Goal: Task Accomplishment & Management: Use online tool/utility

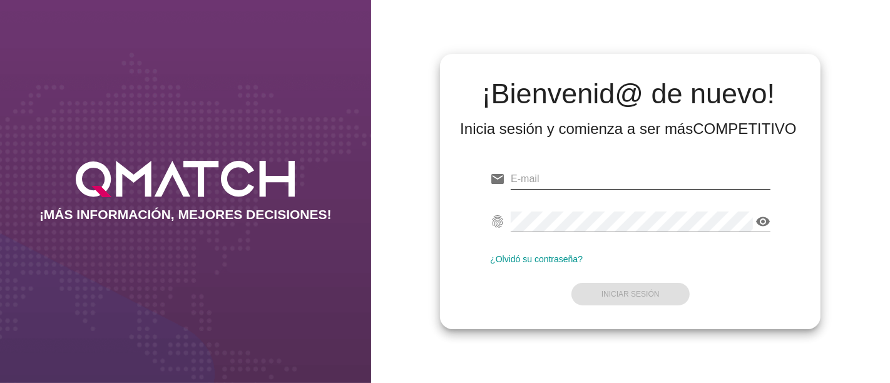
type input "[PERSON_NAME][EMAIL_ADDRESS][PERSON_NAME][DOMAIN_NAME]"
click at [646, 183] on input "[PERSON_NAME][EMAIL_ADDRESS][PERSON_NAME][DOMAIN_NAME]" at bounding box center [641, 179] width 260 height 20
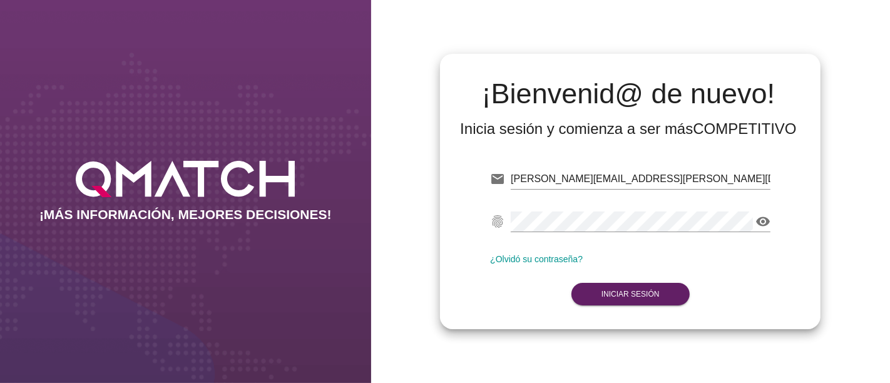
click at [509, 292] on form "email [PERSON_NAME][EMAIL_ADDRESS][PERSON_NAME][DOMAIN_NAME] fingerprint visibi…" at bounding box center [630, 235] width 280 height 148
click at [600, 267] on form "email [PERSON_NAME][EMAIL_ADDRESS][PERSON_NAME][DOMAIN_NAME] fingerprint visibi…" at bounding box center [630, 235] width 280 height 148
click at [611, 290] on strong "Iniciar Sesión" at bounding box center [630, 294] width 58 height 9
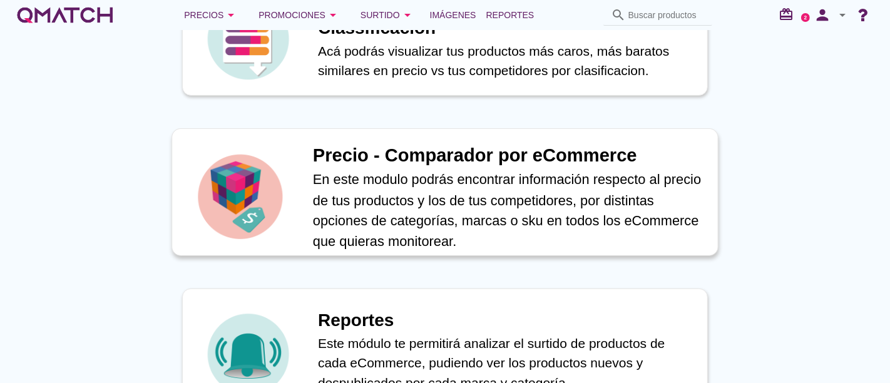
scroll to position [486, 0]
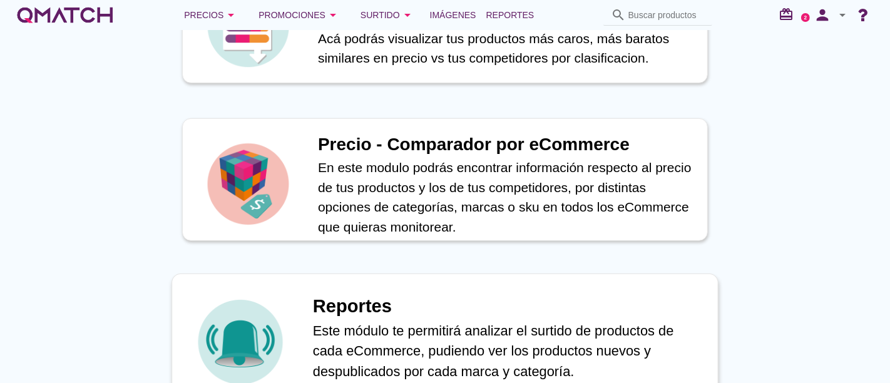
click at [367, 311] on h1 "Reportes" at bounding box center [509, 307] width 392 height 28
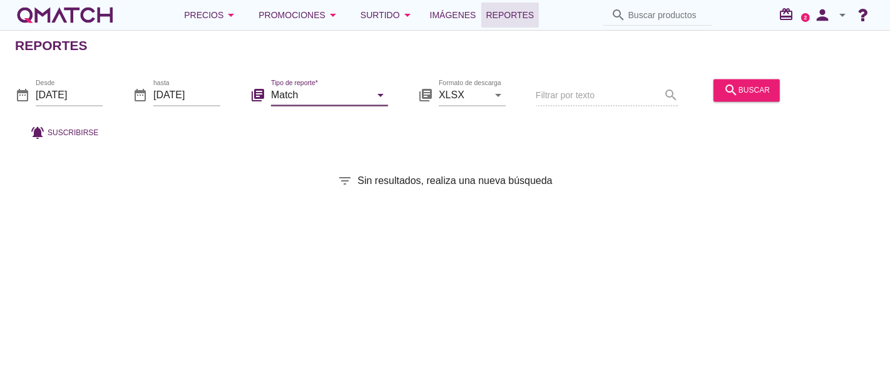
click at [360, 89] on input "Match" at bounding box center [321, 95] width 100 height 20
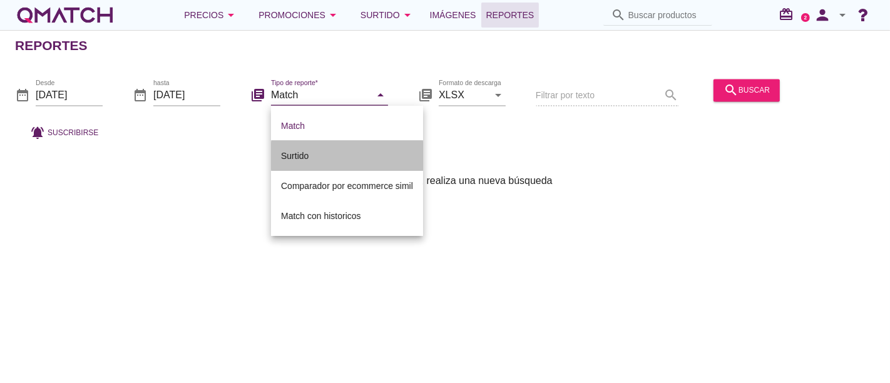
click at [307, 155] on div "Surtido" at bounding box center [347, 155] width 132 height 15
type input "Surtido"
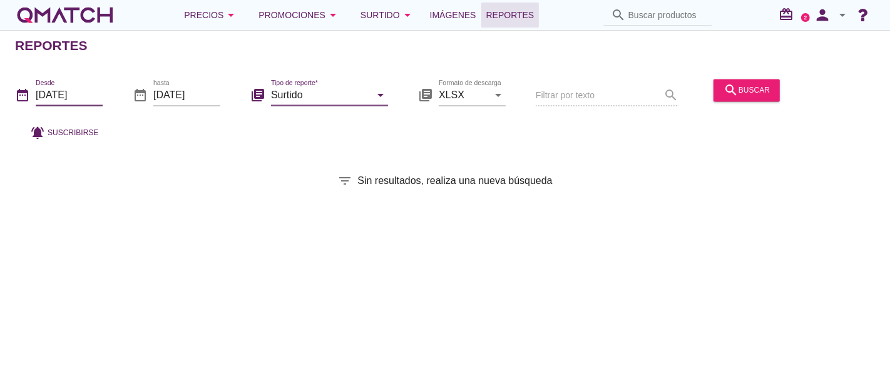
click at [75, 93] on input "[DATE]" at bounding box center [69, 95] width 67 height 20
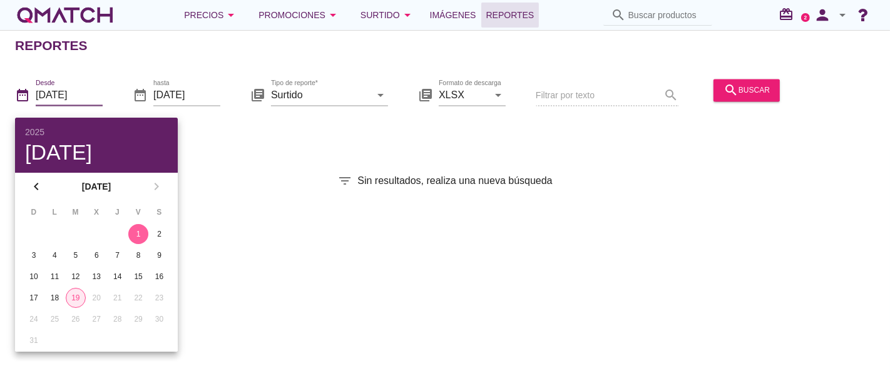
click at [74, 298] on div "19" at bounding box center [75, 297] width 19 height 11
type input "[DATE]"
click at [758, 79] on button "search buscar" at bounding box center [746, 90] width 66 height 23
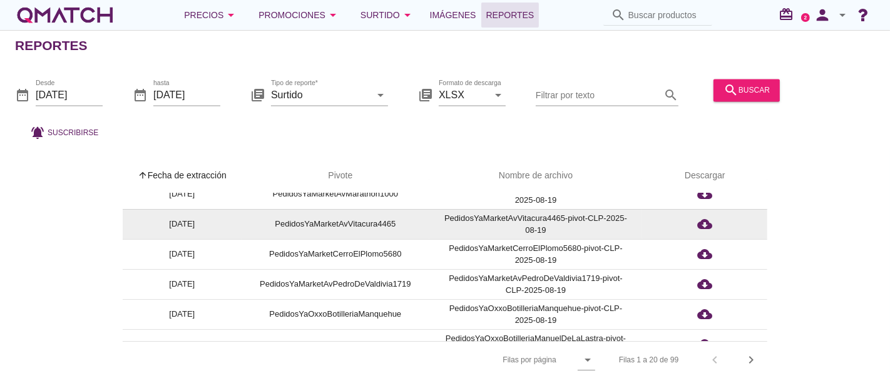
scroll to position [383, 0]
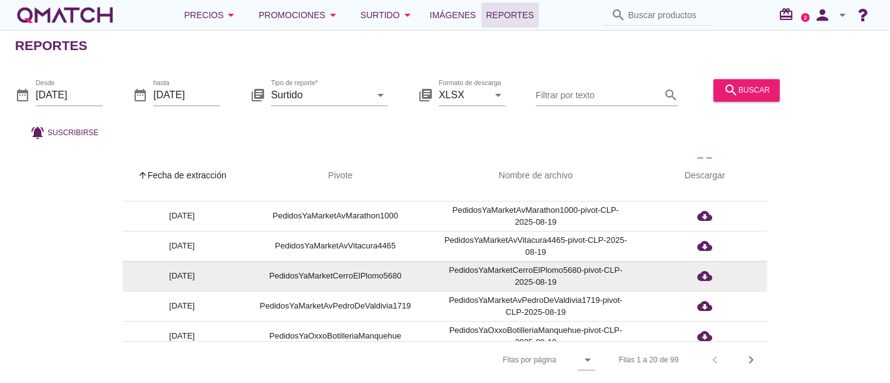
click at [556, 276] on td "PedidosYaMarketCerroElPlomo5680-pivot-CLP-2025-08-19" at bounding box center [535, 276] width 213 height 30
click at [707, 272] on icon "cloud_download" at bounding box center [704, 275] width 15 height 15
